Goal: Information Seeking & Learning: Learn about a topic

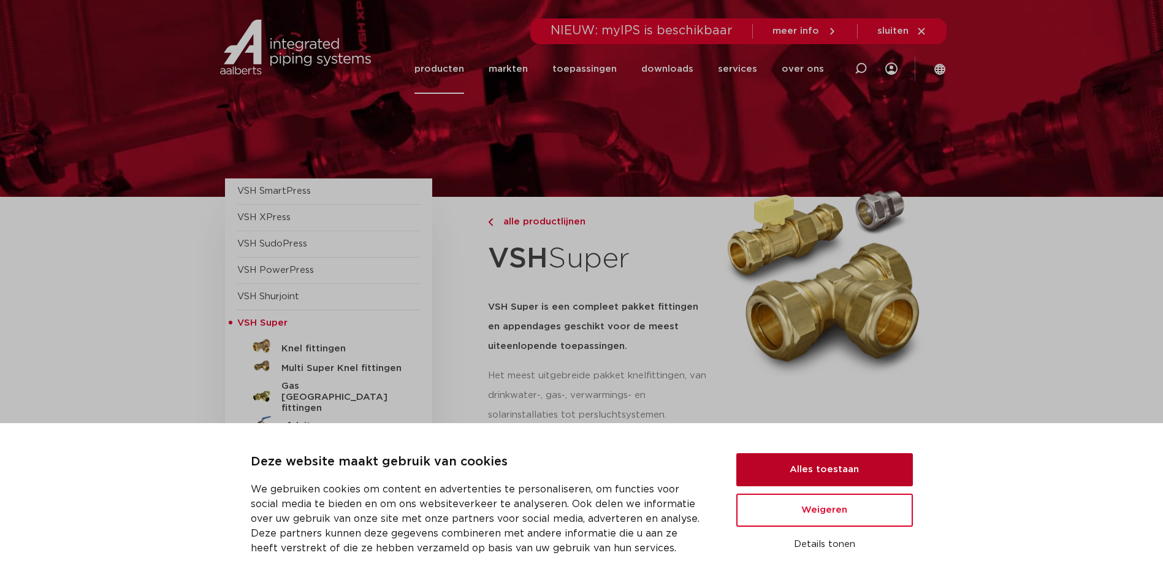
click at [854, 466] on button "Alles toestaan" at bounding box center [824, 469] width 177 height 33
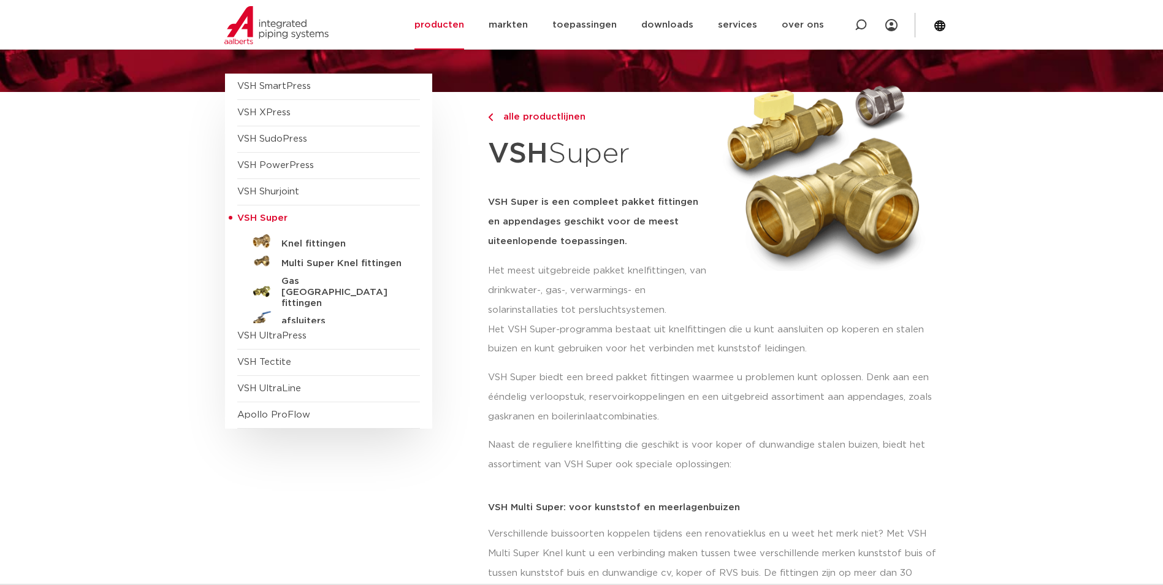
scroll to position [61, 0]
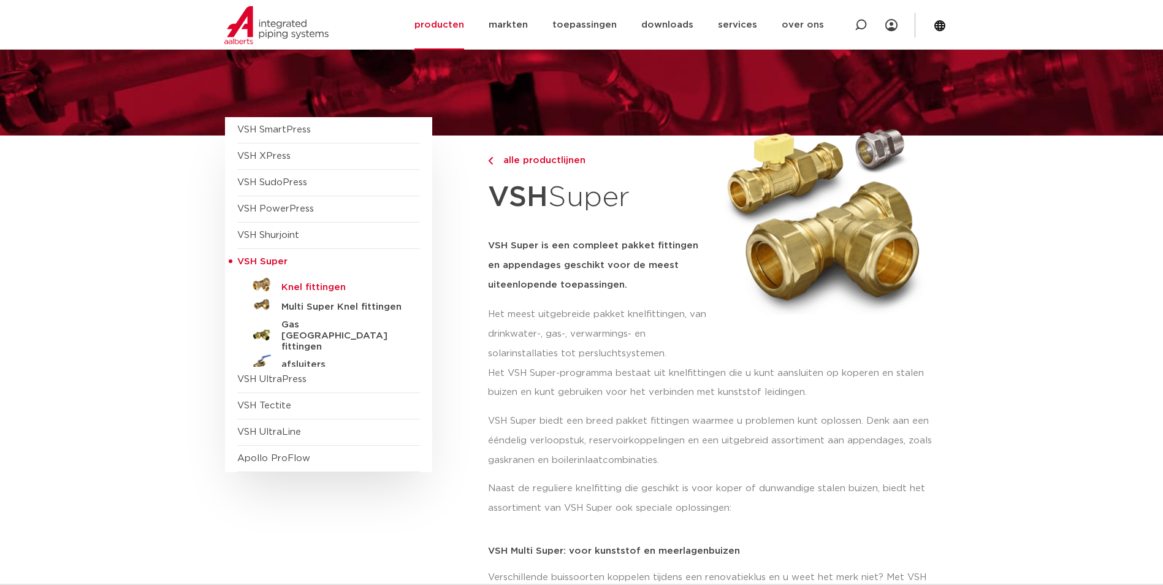
click at [327, 291] on h5 "Knel fittingen" at bounding box center [341, 287] width 121 height 11
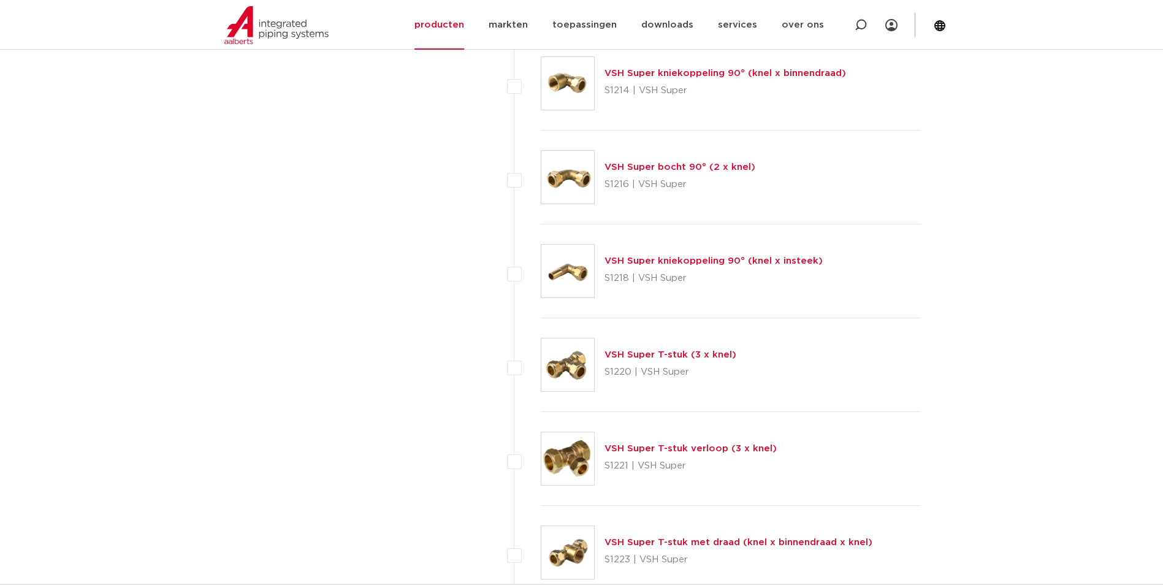
scroll to position [1472, 0]
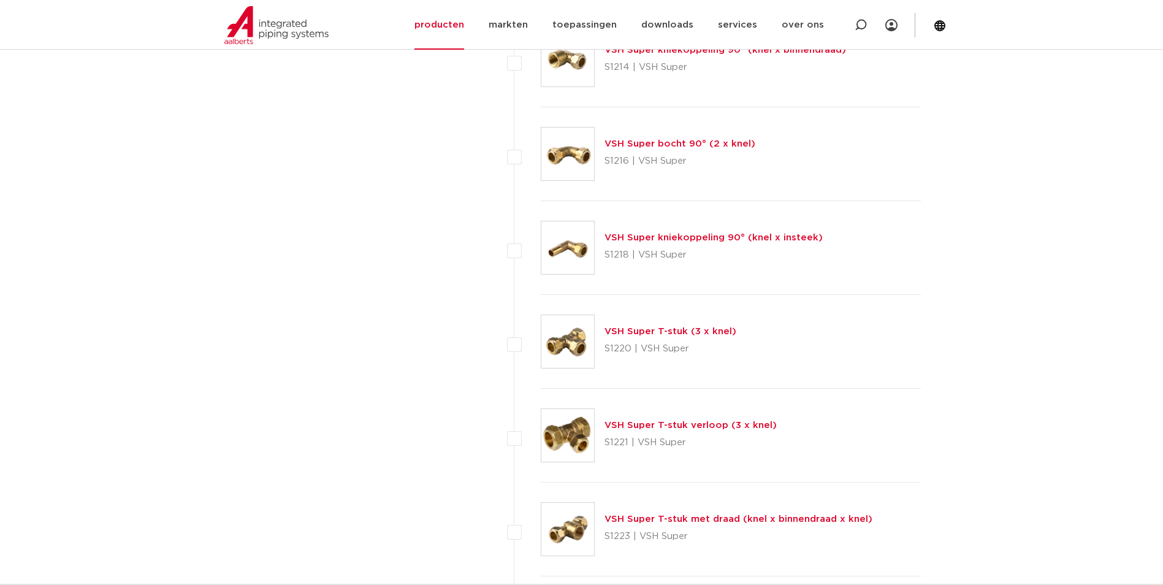
click at [648, 332] on link "VSH Super T-stuk (3 x knel)" at bounding box center [671, 331] width 132 height 9
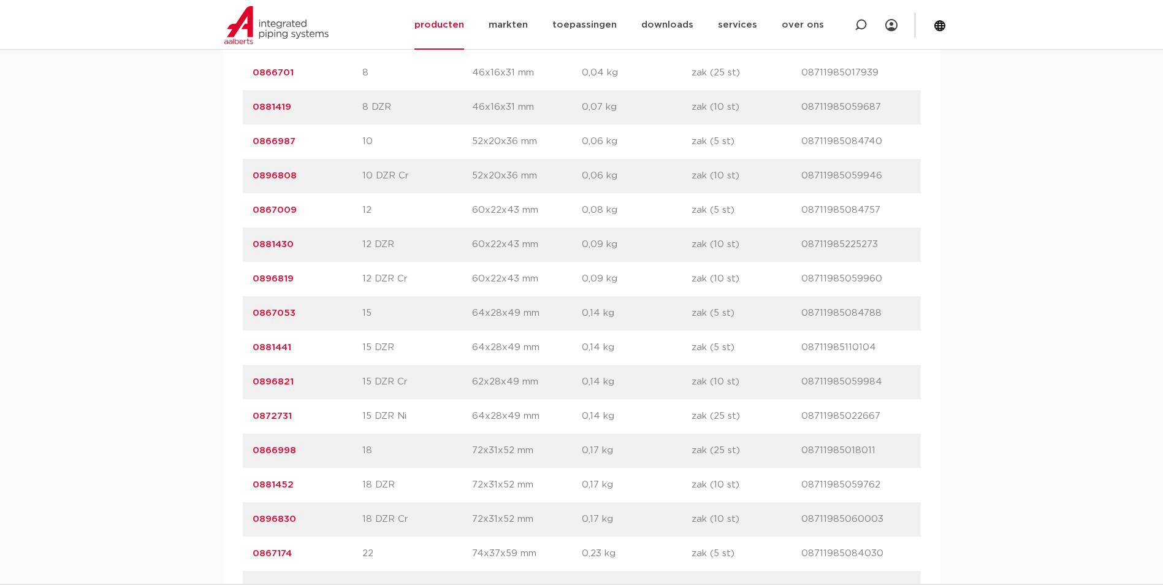
scroll to position [859, 0]
